Goal: Find specific page/section: Find specific page/section

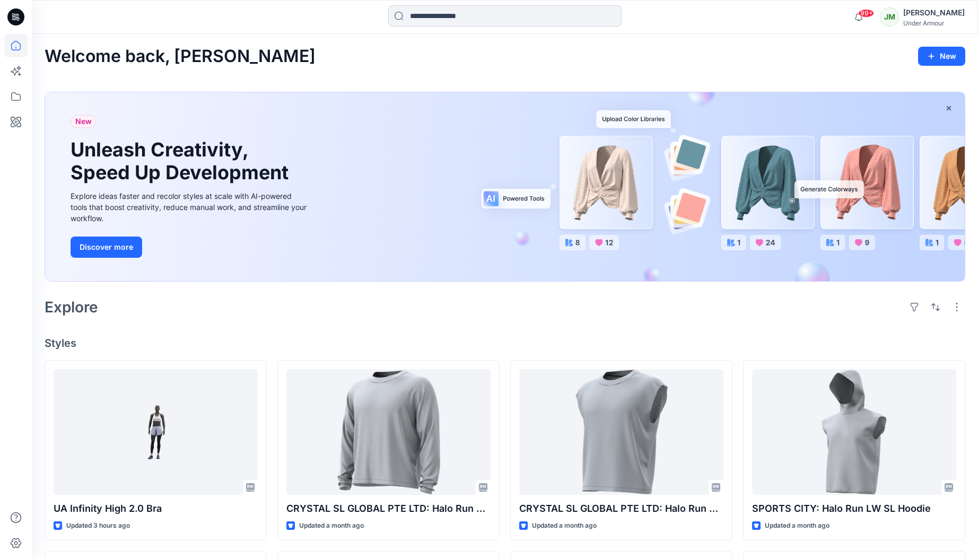
click at [533, 25] on div at bounding box center [504, 16] width 233 height 23
click at [497, 14] on input at bounding box center [504, 15] width 233 height 21
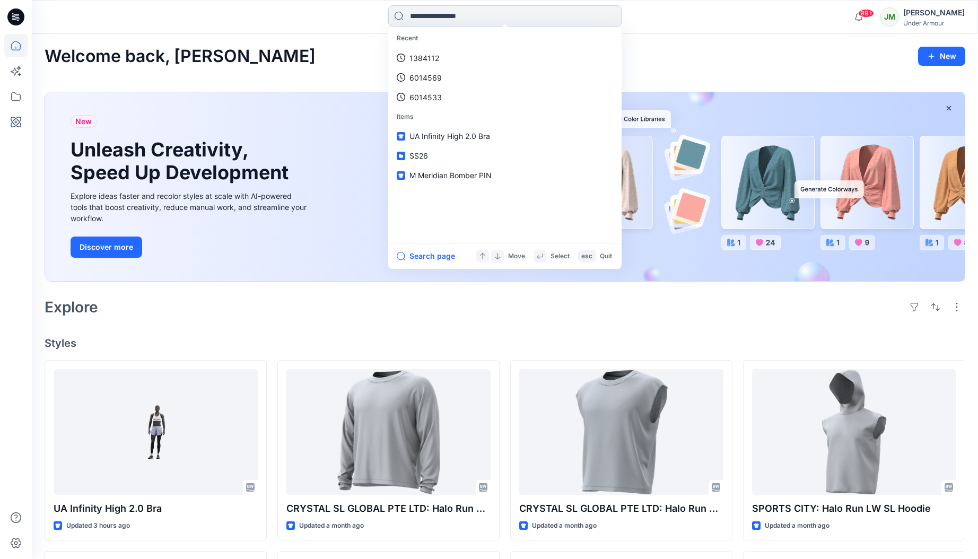
paste input "*******"
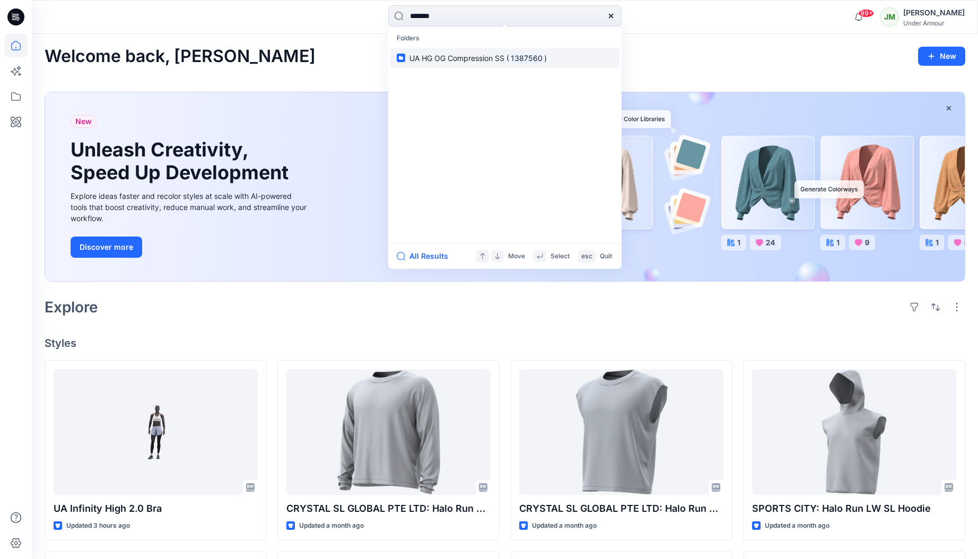
type input "*******"
click at [475, 57] on span "UA HG OG Compression SS (" at bounding box center [460, 58] width 100 height 9
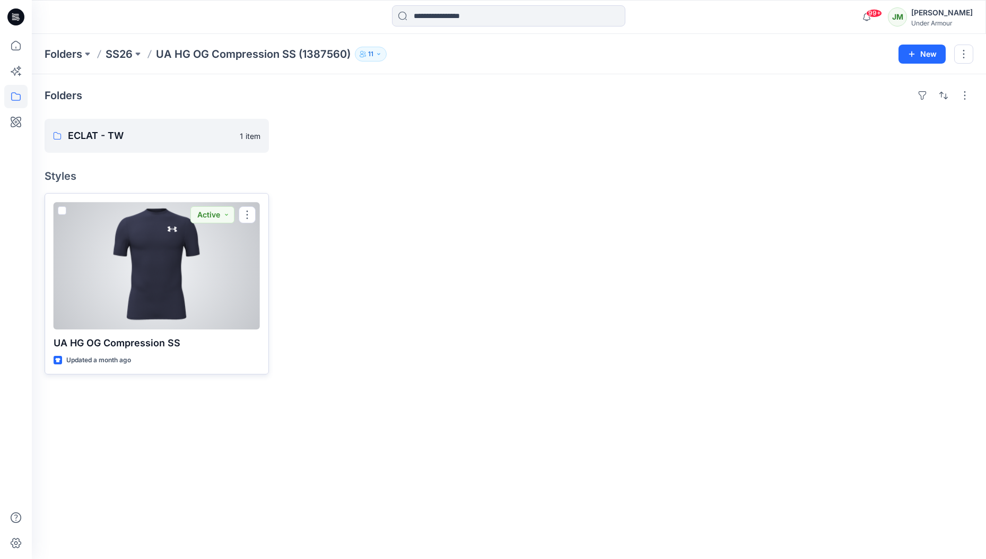
click at [162, 337] on p "UA HG OG Compression SS" at bounding box center [157, 343] width 206 height 15
click at [156, 344] on p "UA HG OG Compression SS" at bounding box center [157, 343] width 206 height 15
click at [168, 305] on div at bounding box center [157, 265] width 206 height 127
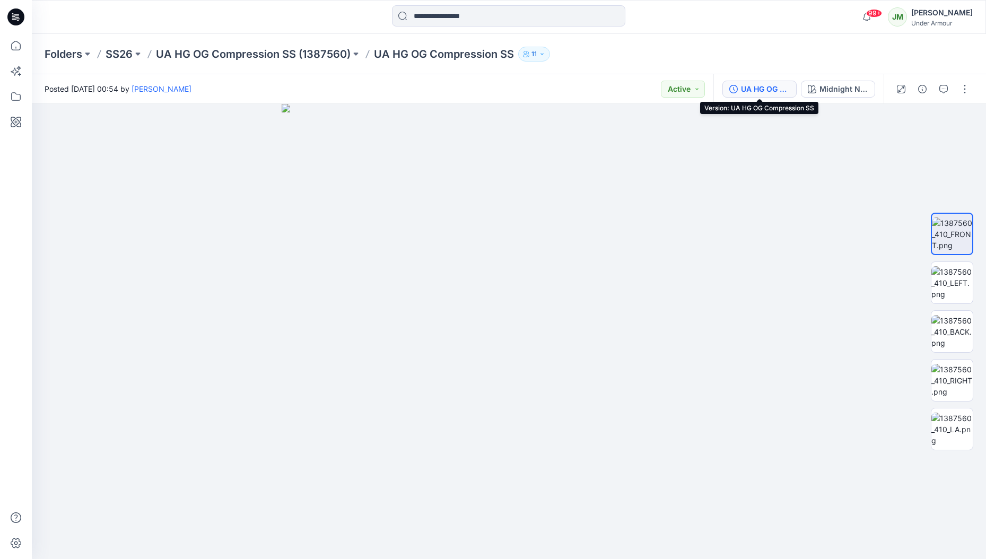
click at [777, 86] on div "UA HG OG Compression SS" at bounding box center [765, 89] width 49 height 12
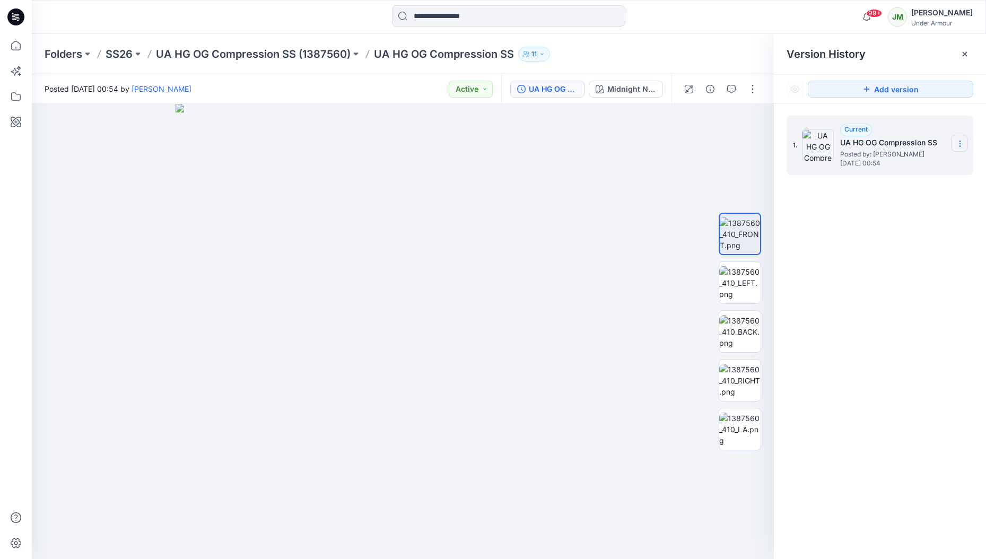
click at [960, 143] on icon at bounding box center [960, 144] width 8 height 8
click at [960, 142] on icon at bounding box center [960, 144] width 8 height 8
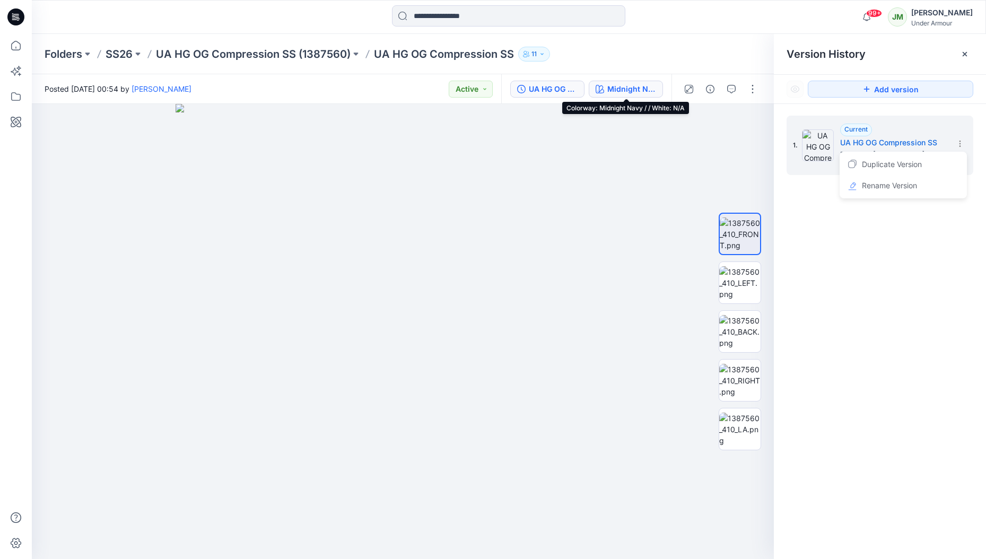
click at [635, 90] on div "Midnight Navy / / White: N/A" at bounding box center [631, 89] width 49 height 12
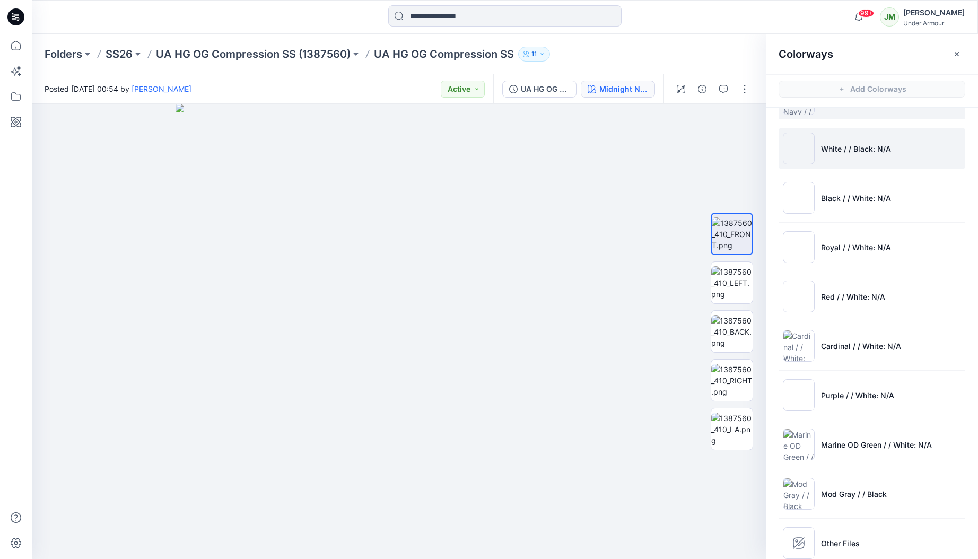
scroll to position [59, 0]
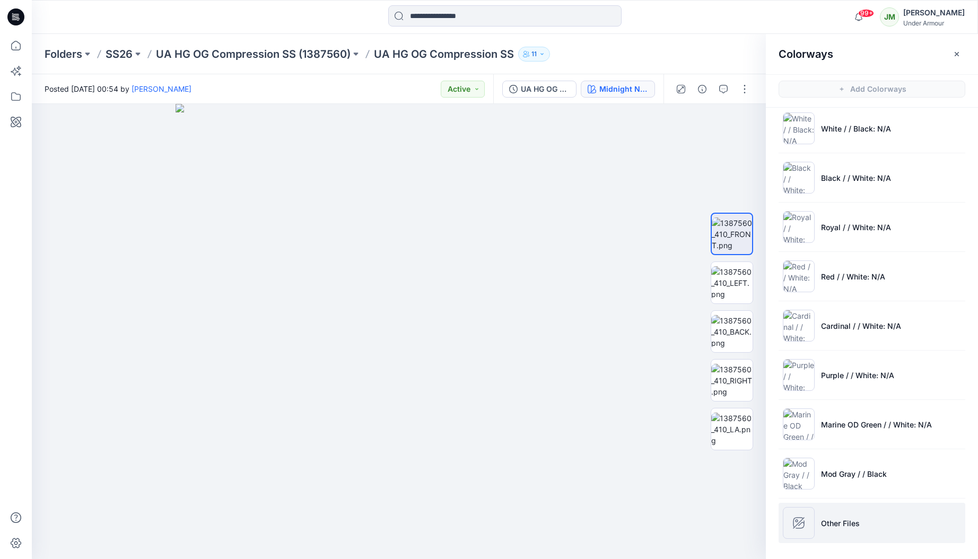
click at [832, 518] on p "Other Files" at bounding box center [840, 523] width 39 height 11
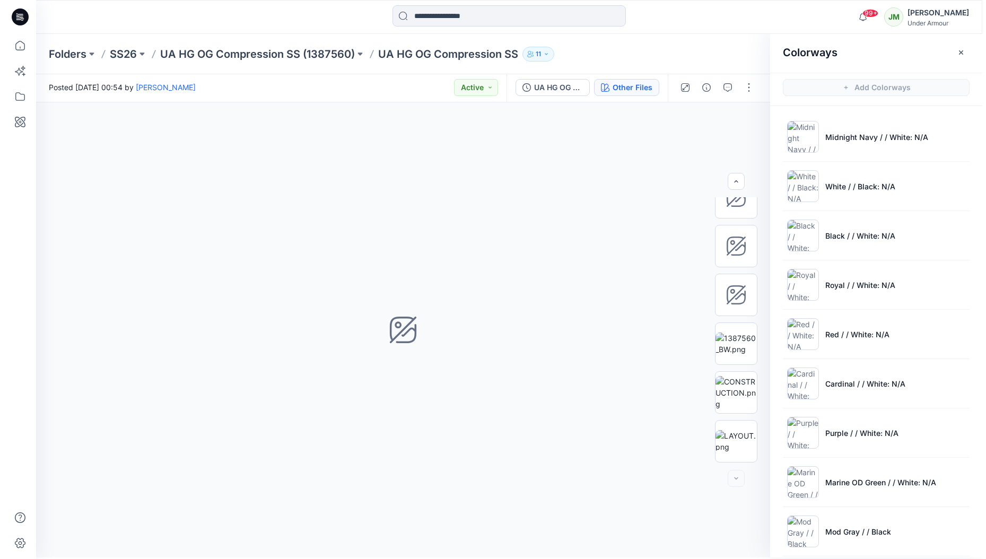
scroll to position [0, 0]
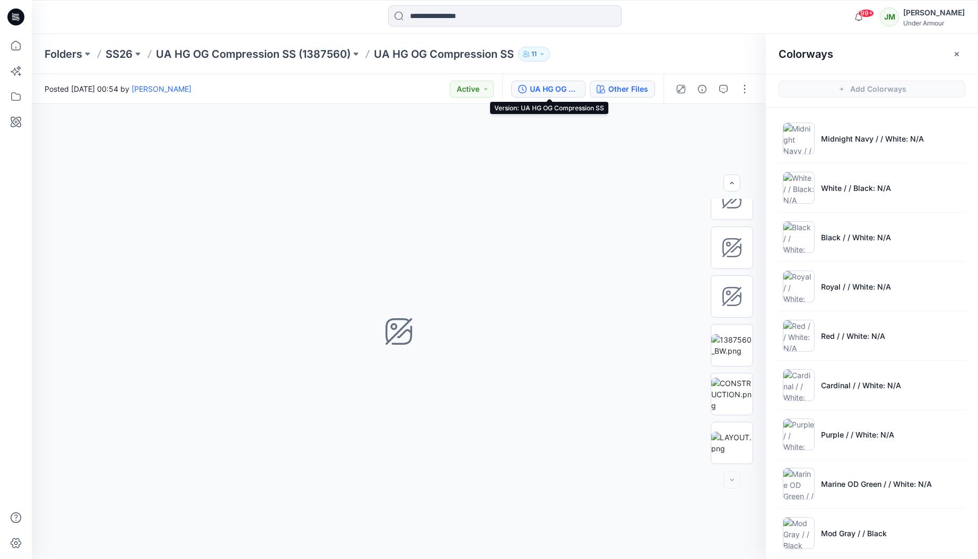
click at [579, 84] on div "UA HG OG Compression SS" at bounding box center [554, 89] width 49 height 12
